Goal: Task Accomplishment & Management: Use online tool/utility

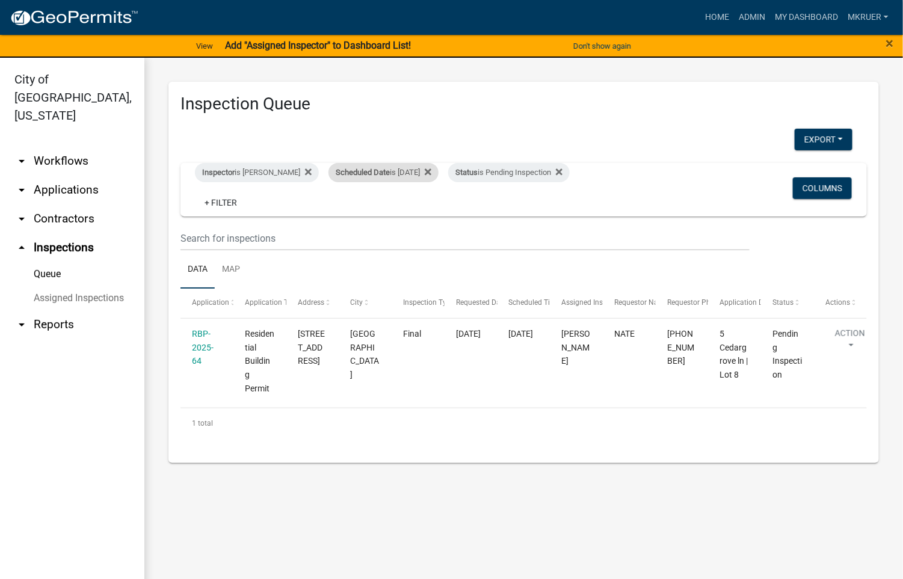
click at [416, 170] on div "Scheduled Date is [DATE]" at bounding box center [383, 172] width 110 height 19
click at [412, 216] on input "[DATE]" at bounding box center [376, 217] width 84 height 25
type input "[DATE]"
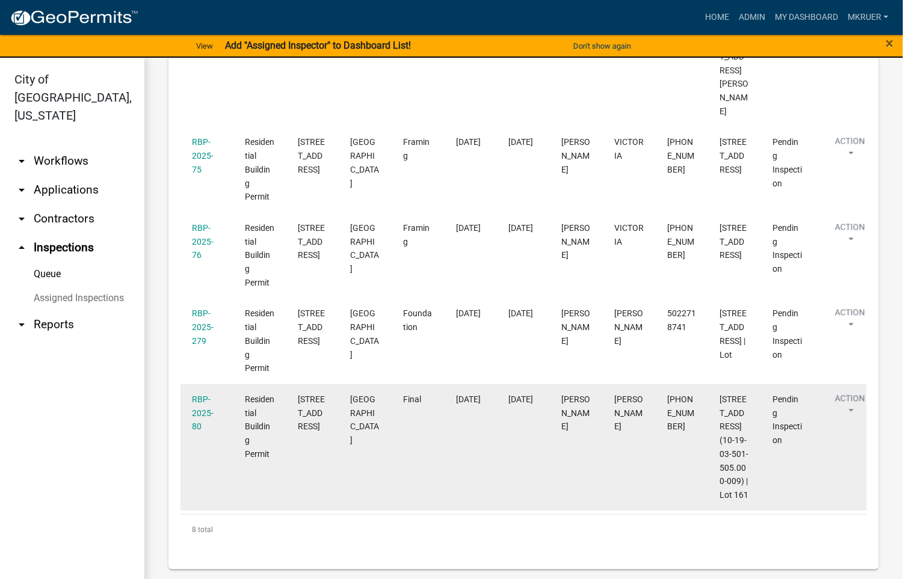
scroll to position [14, 0]
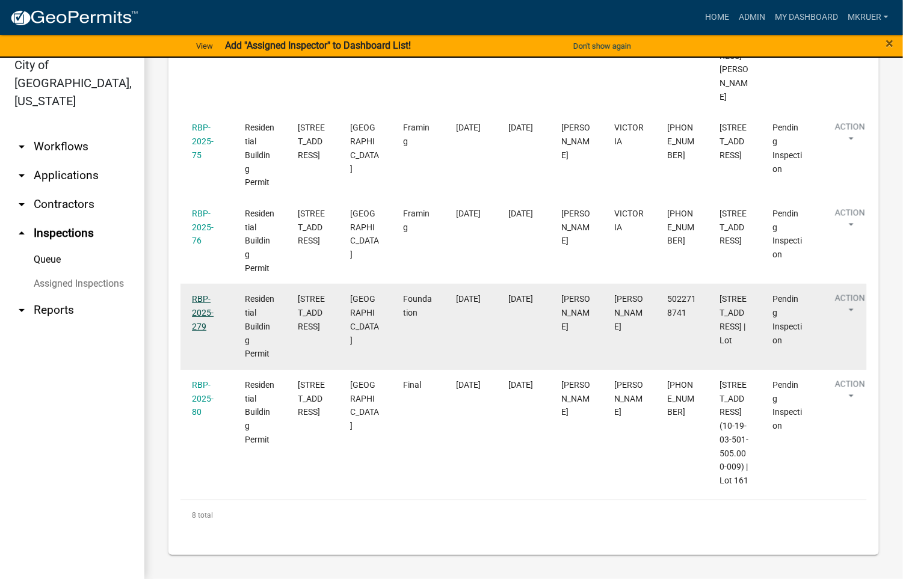
click at [195, 294] on link "RBP-2025-279" at bounding box center [203, 312] width 22 height 37
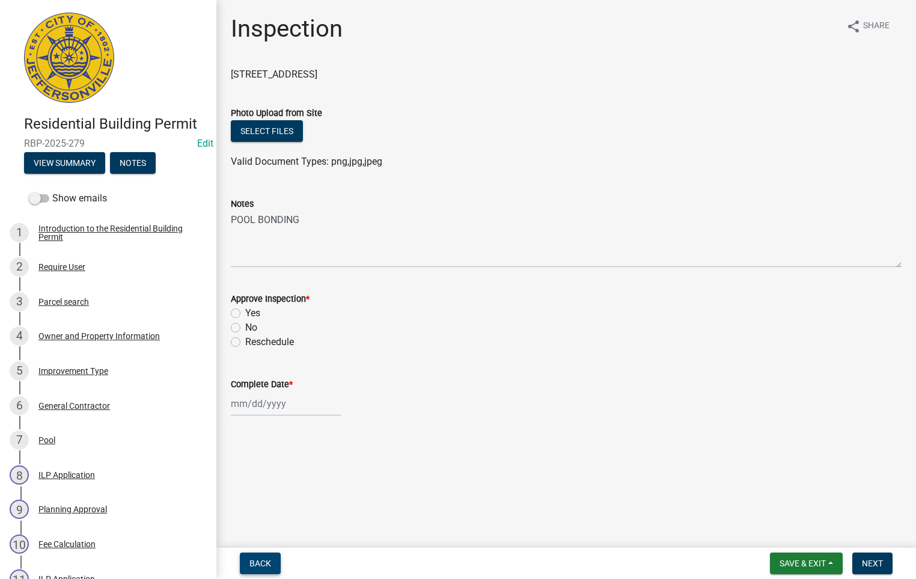
click at [260, 563] on span "Back" at bounding box center [261, 564] width 22 height 10
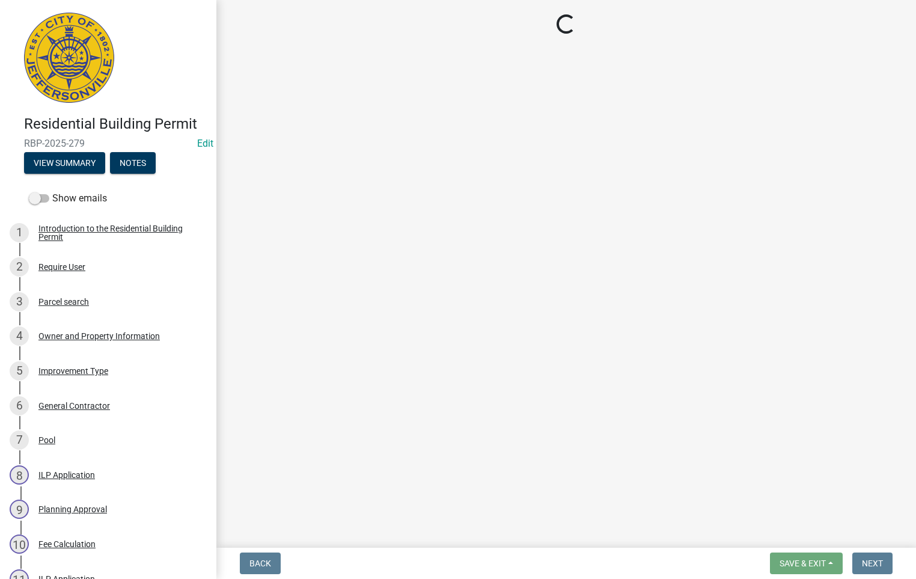
select select "fdb3bcc6-ce93-4663-8a18-5c08884dd177"
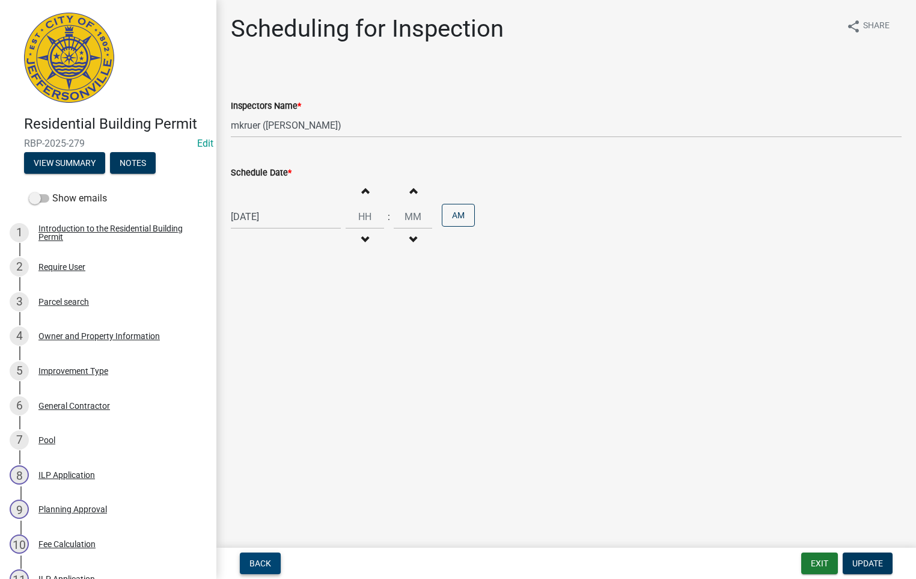
click at [260, 562] on span "Back" at bounding box center [261, 564] width 22 height 10
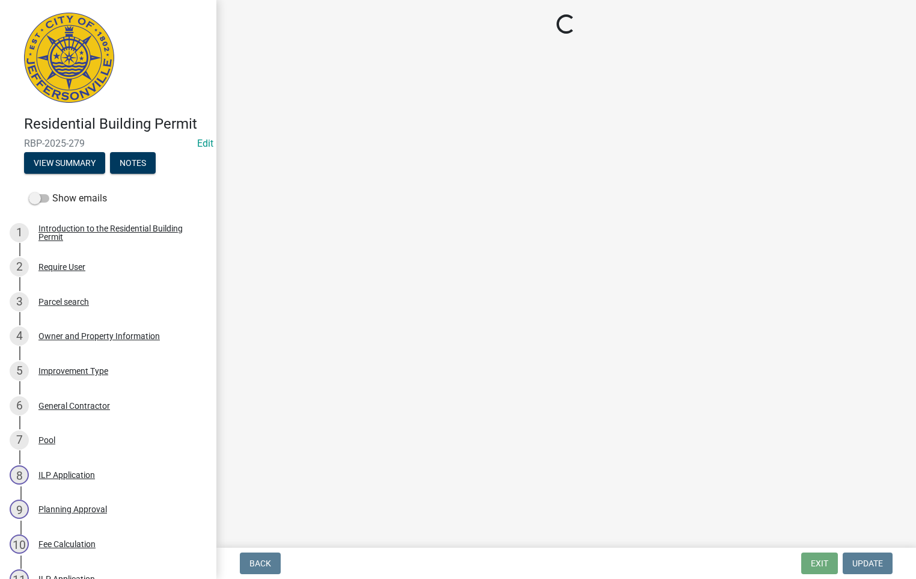
select select "06f80773-07fc-4c33-a7b7-035cea9b4c2b"
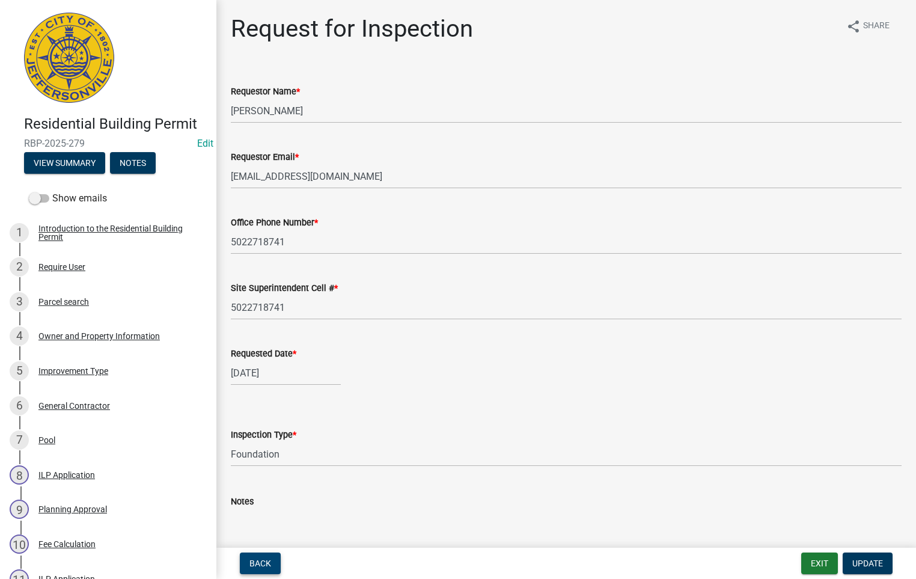
click at [255, 559] on span "Back" at bounding box center [261, 564] width 22 height 10
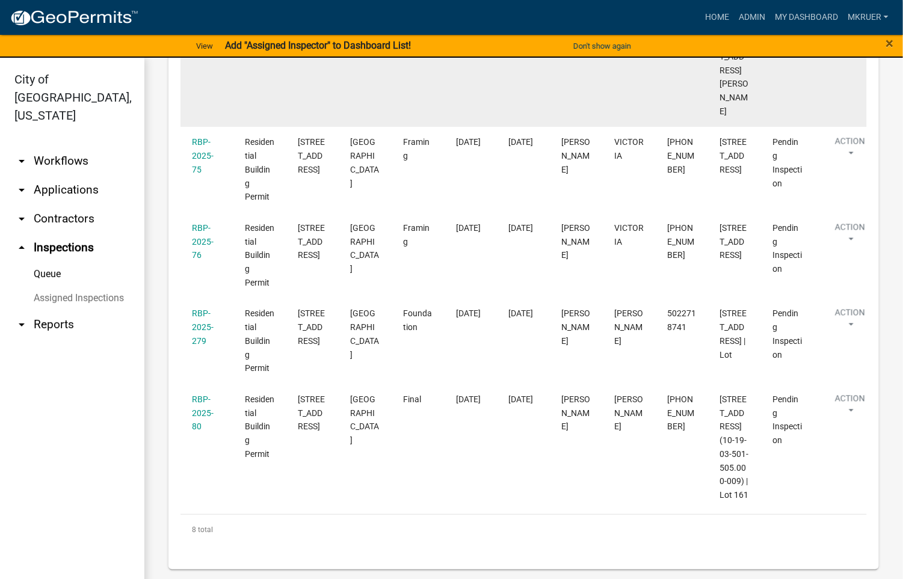
scroll to position [917, 0]
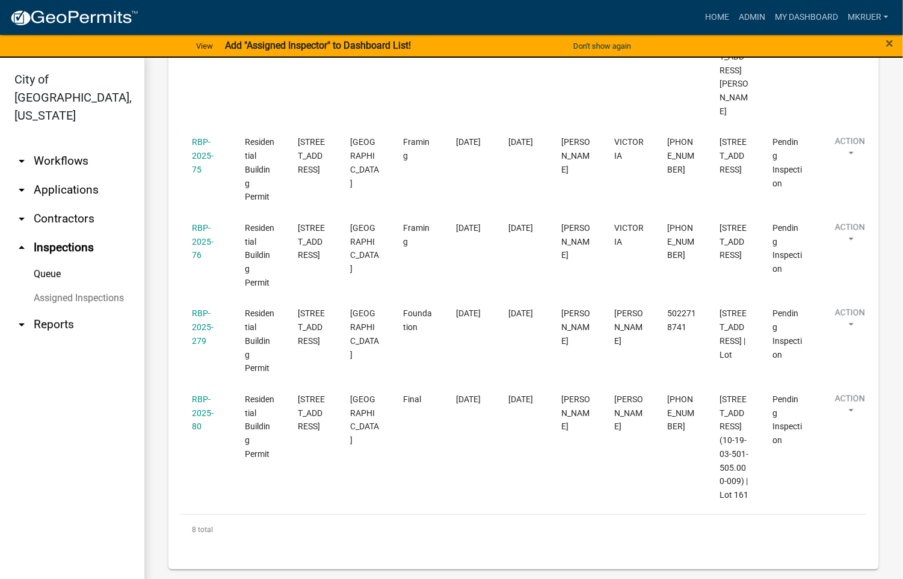
click at [82, 176] on link "arrow_drop_down Applications" at bounding box center [72, 190] width 144 height 29
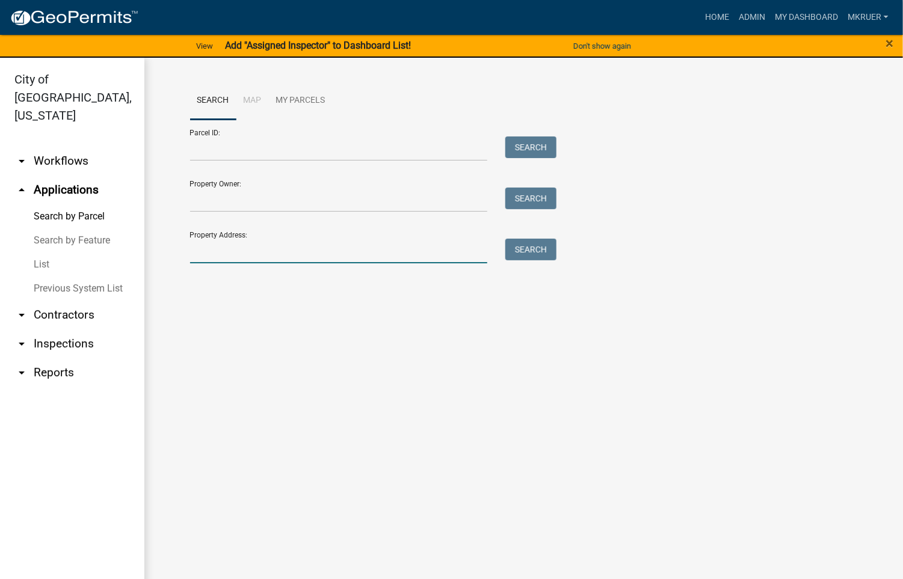
click at [253, 251] on input "Property Address:" at bounding box center [339, 251] width 298 height 25
type input "3122 Bl"
click at [520, 248] on button "Search" at bounding box center [530, 250] width 51 height 22
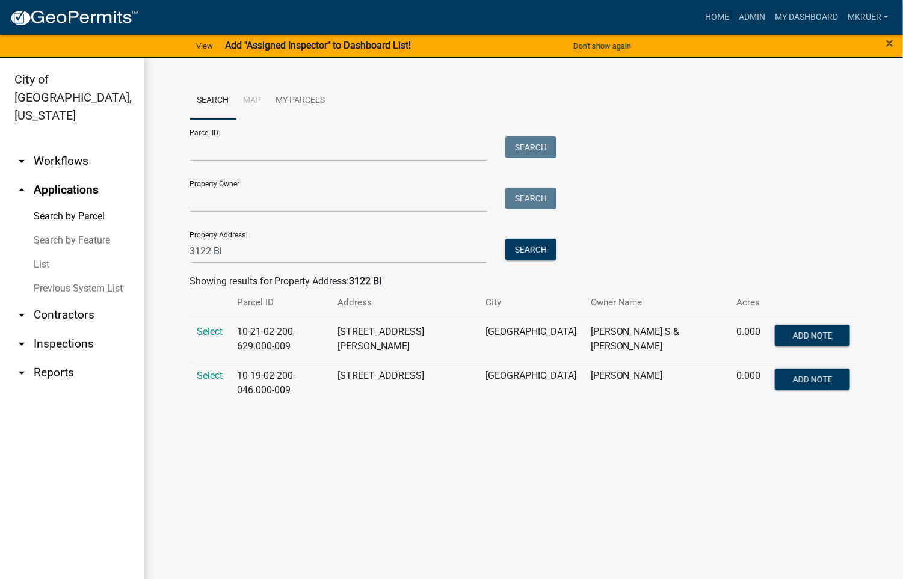
click at [61, 330] on link "arrow_drop_down Inspections" at bounding box center [72, 344] width 144 height 29
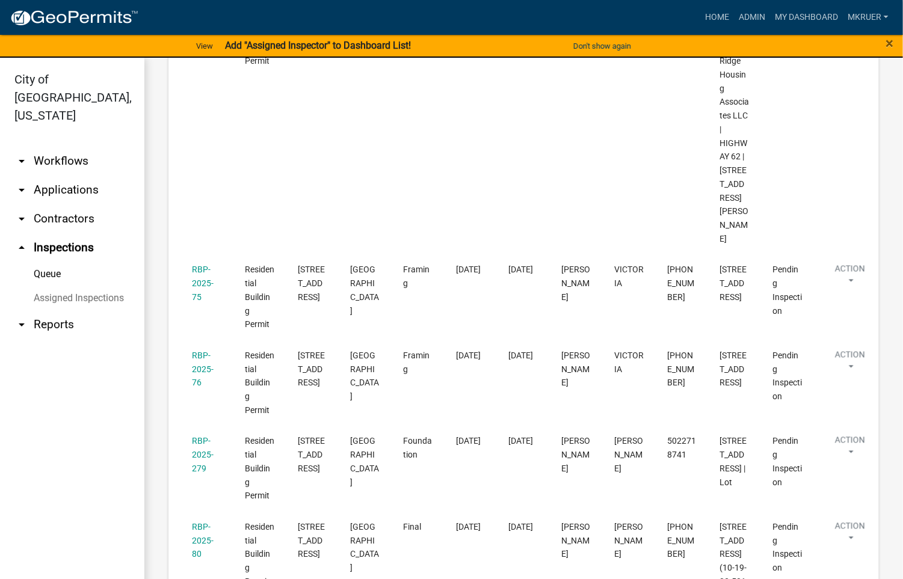
scroll to position [812, 0]
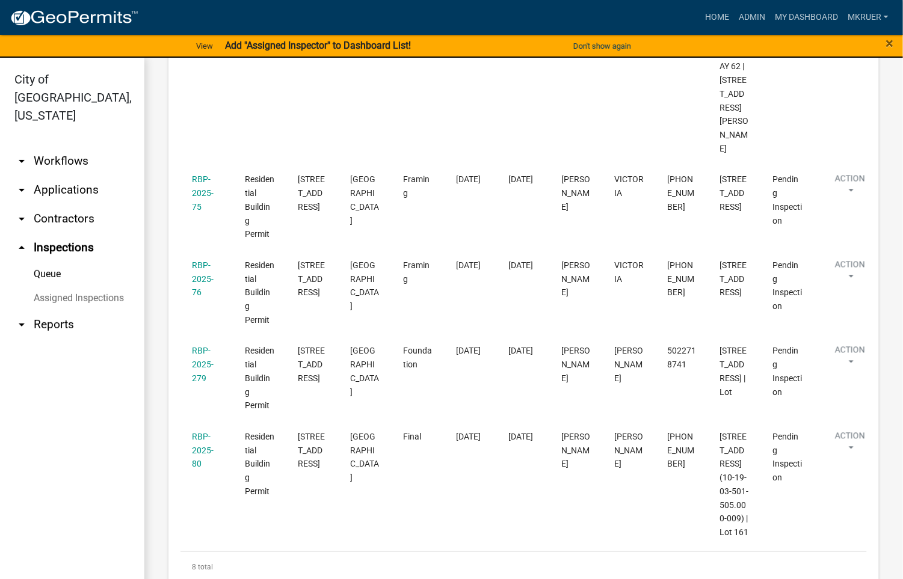
click at [69, 176] on link "arrow_drop_down Applications" at bounding box center [72, 190] width 144 height 29
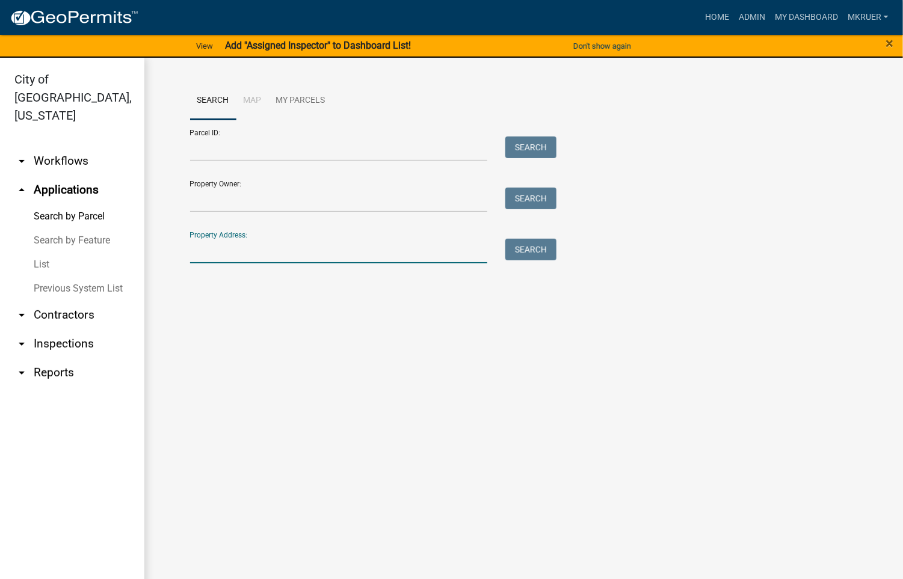
click at [224, 253] on input "Property Address:" at bounding box center [339, 251] width 298 height 25
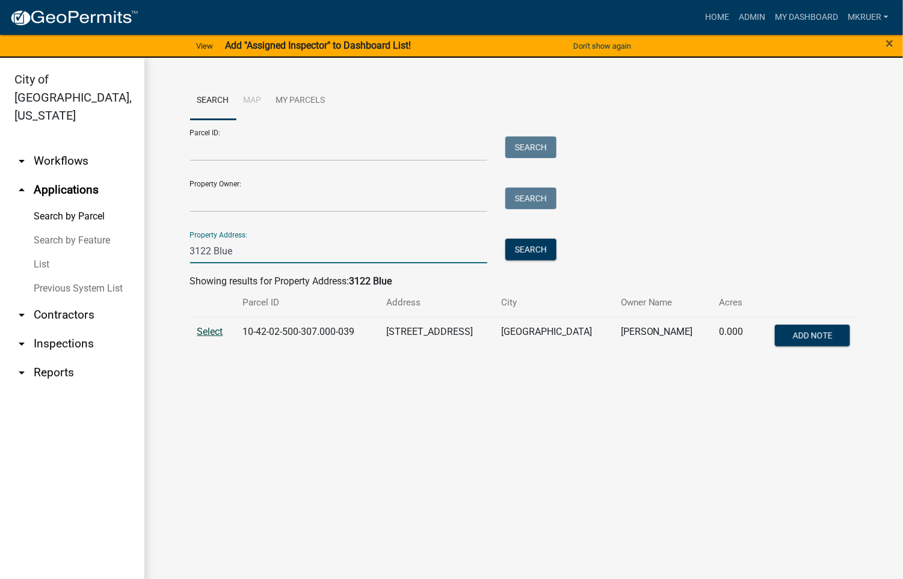
type input "3122 Blue"
click at [208, 330] on span "Select" at bounding box center [210, 331] width 26 height 11
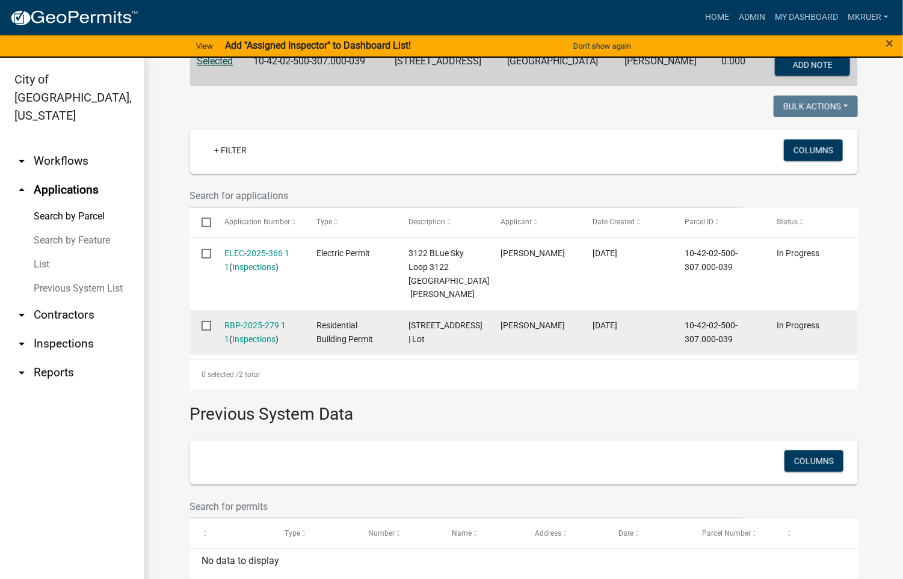
scroll to position [180, 0]
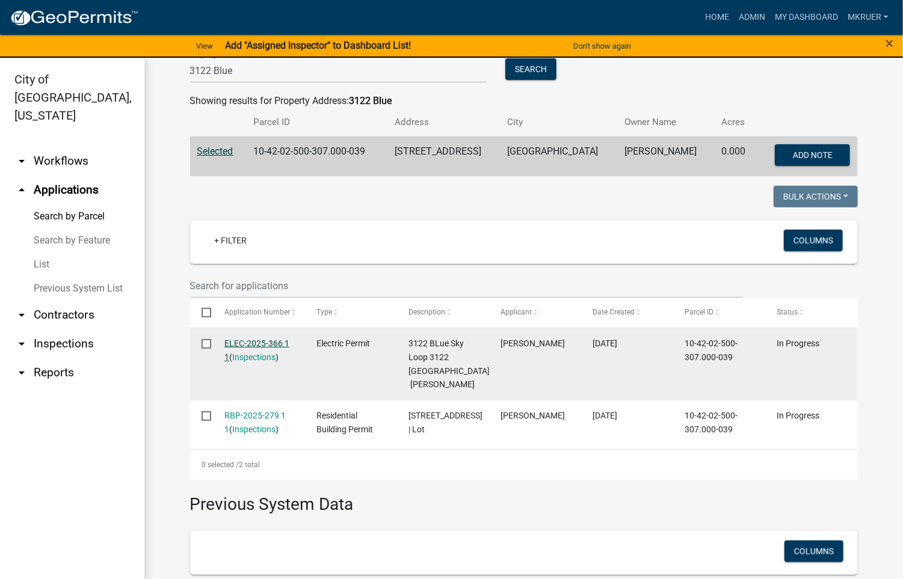
click at [239, 343] on link "ELEC-2025-366 1 1" at bounding box center [256, 350] width 65 height 23
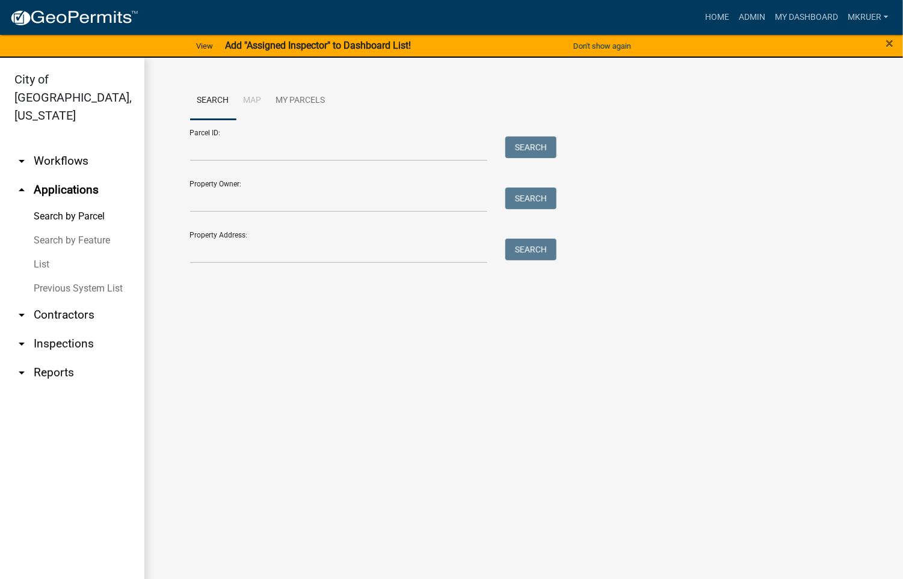
click at [75, 330] on link "arrow_drop_down Inspections" at bounding box center [72, 344] width 144 height 29
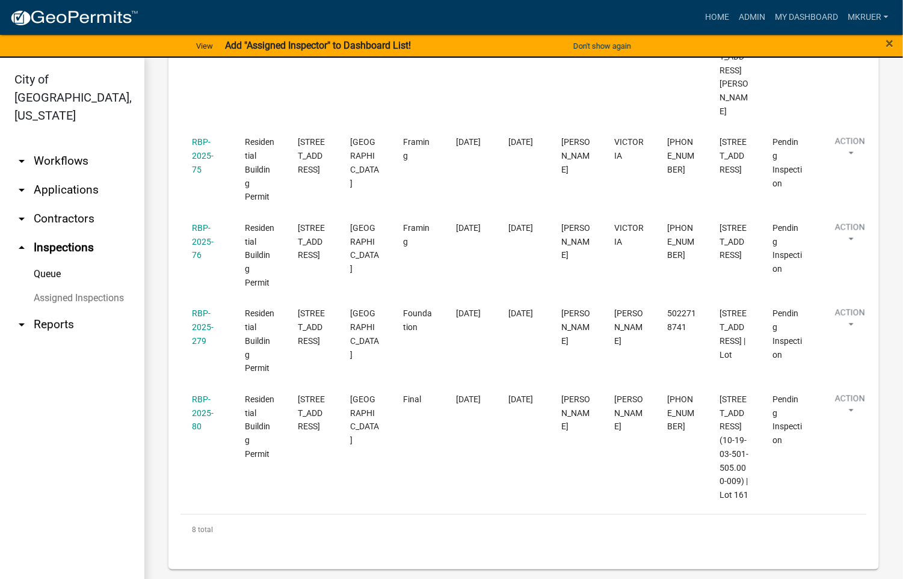
scroll to position [827, 0]
